Goal: Information Seeking & Learning: Understand process/instructions

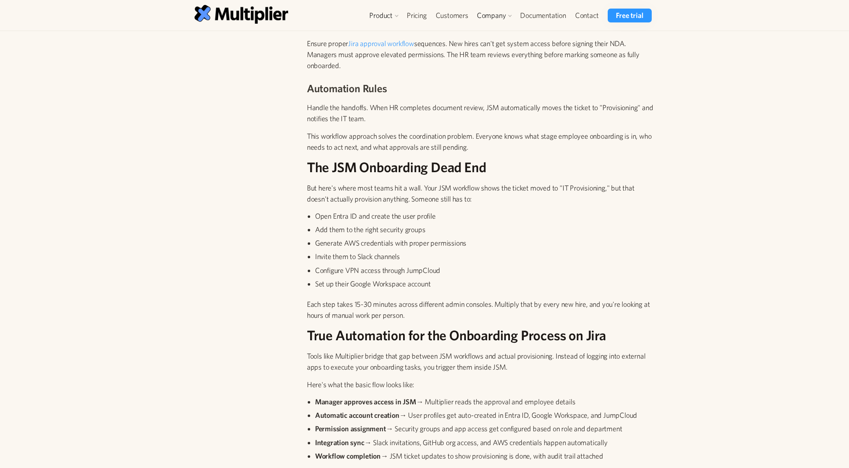
scroll to position [571, 0]
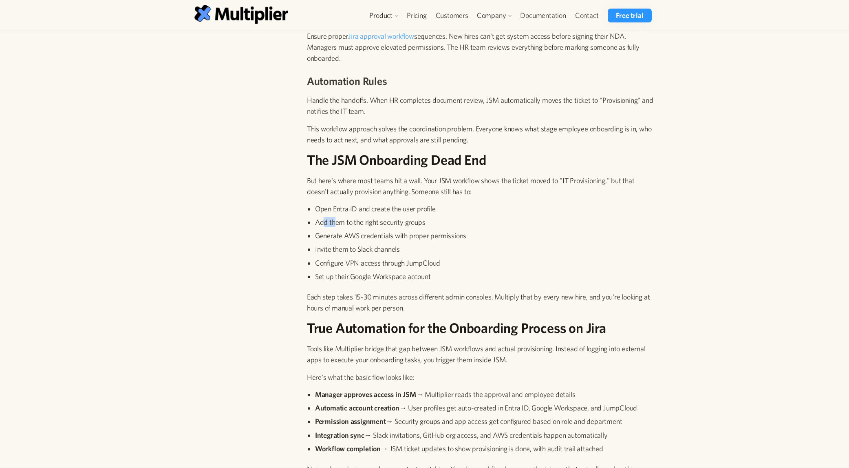
drag, startPoint x: 323, startPoint y: 223, endPoint x: 334, endPoint y: 225, distance: 10.8
click at [334, 225] on li "Add them to the right security groups" at bounding box center [485, 222] width 340 height 10
drag, startPoint x: 334, startPoint y: 225, endPoint x: 331, endPoint y: 236, distance: 11.7
click at [331, 236] on li "Generate AWS credentials with proper permissions" at bounding box center [485, 235] width 340 height 10
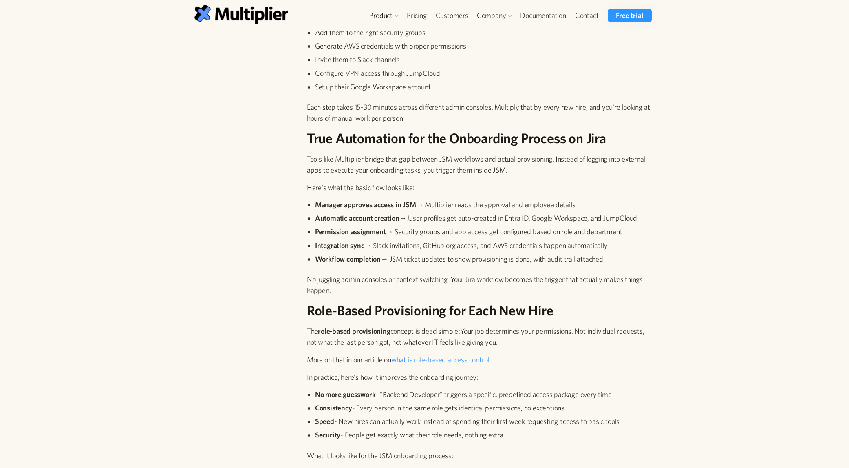
scroll to position [775, 0]
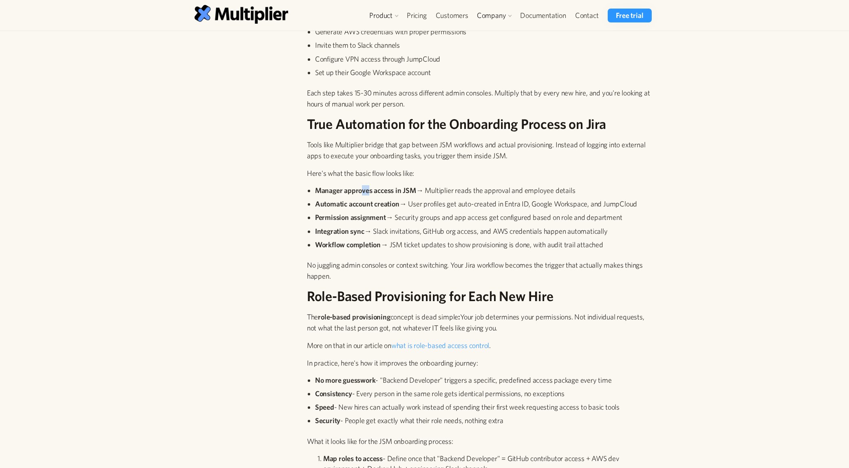
drag, startPoint x: 360, startPoint y: 188, endPoint x: 369, endPoint y: 195, distance: 11.3
click at [369, 195] on li "Manager approves access in JSM → Multiplier reads the approval and employee det…" at bounding box center [485, 190] width 340 height 10
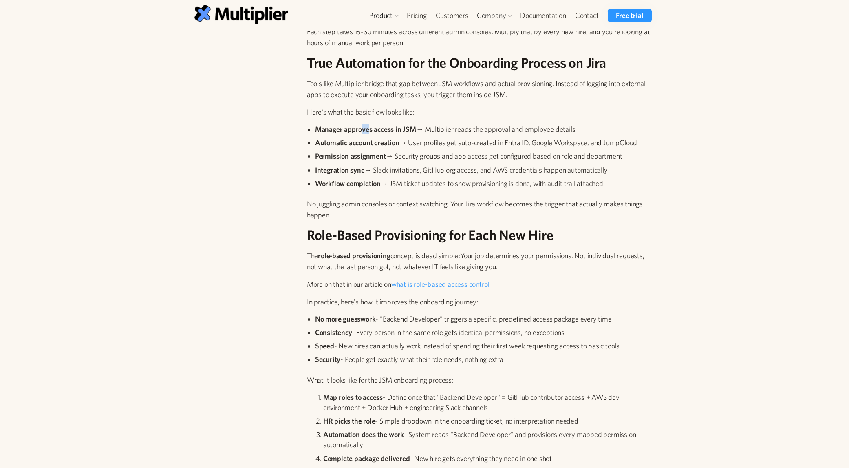
scroll to position [897, 0]
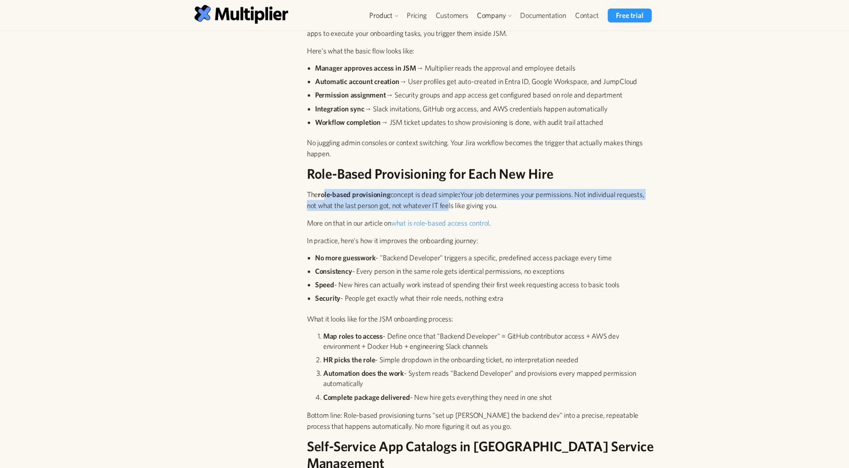
drag, startPoint x: 325, startPoint y: 194, endPoint x: 445, endPoint y: 203, distance: 121.0
click at [445, 203] on p "The role-based provisioning concept is dead simple : Your job determines your p…" at bounding box center [481, 200] width 348 height 22
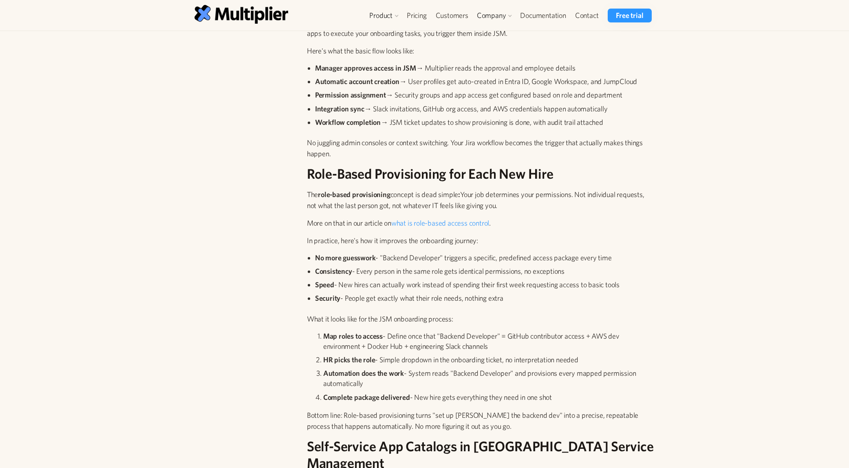
drag, startPoint x: 445, startPoint y: 203, endPoint x: 536, endPoint y: 207, distance: 91.4
click at [536, 207] on p "The role-based provisioning concept is dead simple : Your job determines your p…" at bounding box center [481, 200] width 348 height 22
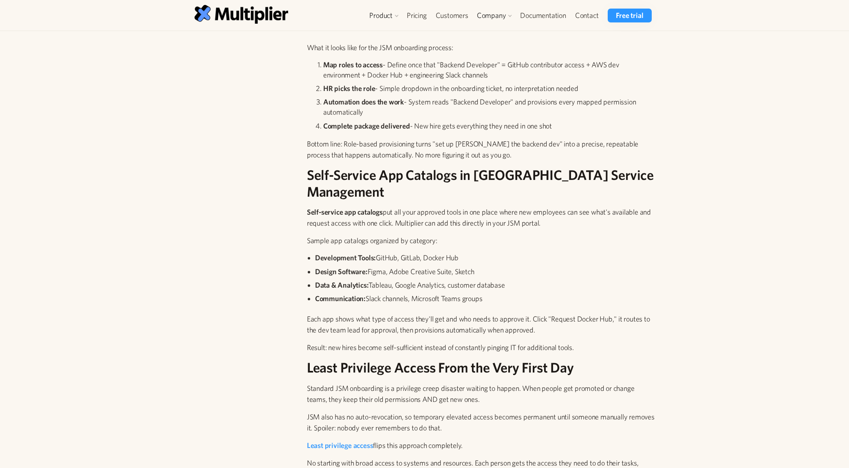
scroll to position [1182, 0]
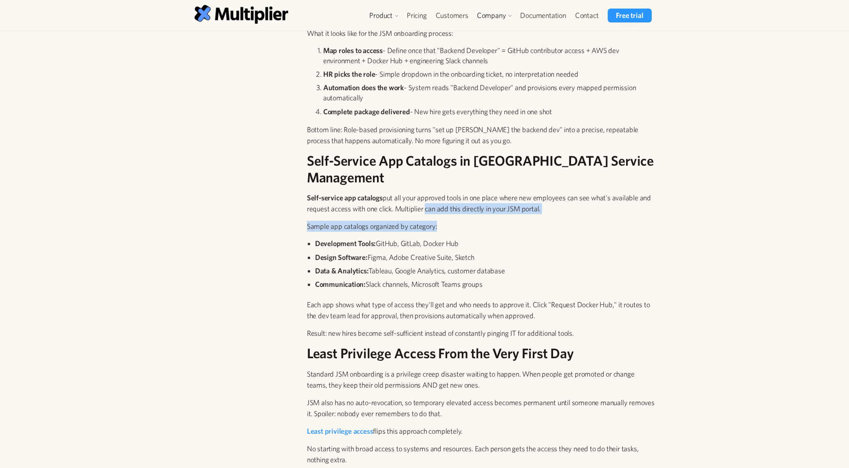
drag, startPoint x: 424, startPoint y: 192, endPoint x: 543, endPoint y: 198, distance: 118.8
click at [366, 221] on p "Sample app catalogs organized by category:" at bounding box center [481, 226] width 348 height 11
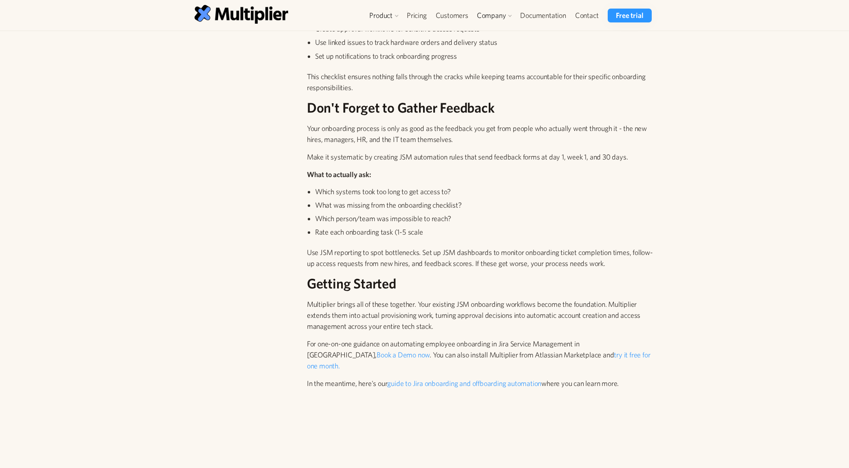
scroll to position [2772, 0]
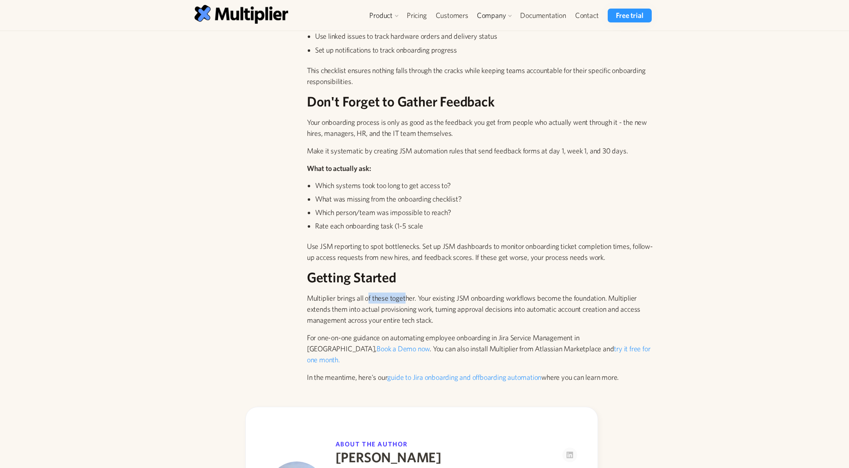
drag, startPoint x: 369, startPoint y: 283, endPoint x: 408, endPoint y: 287, distance: 39.7
click at [408, 292] on p "Multiplier brings all of these together. Your existing JSM onboarding workflows…" at bounding box center [481, 308] width 348 height 33
drag, startPoint x: 408, startPoint y: 287, endPoint x: 477, endPoint y: 286, distance: 69.3
click at [477, 292] on p "Multiplier brings all of these together. Your existing JSM onboarding workflows…" at bounding box center [481, 308] width 348 height 33
